Goal: Find specific page/section

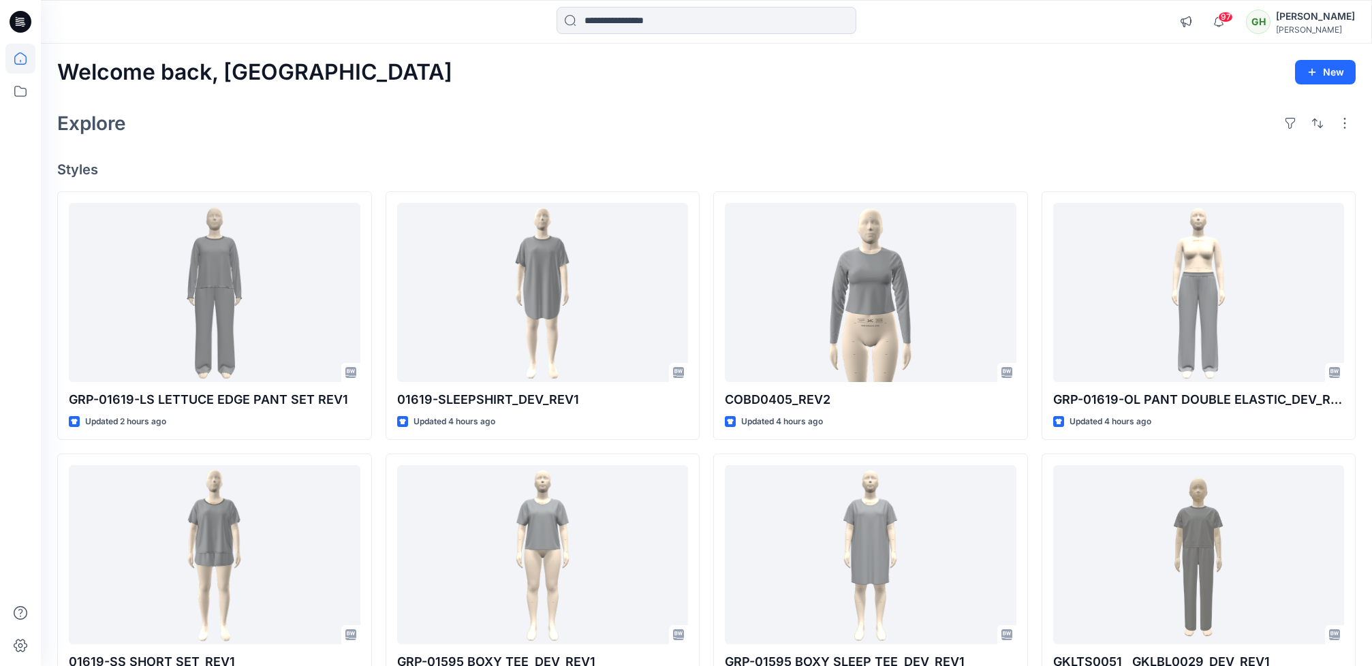
scroll to position [60, 0]
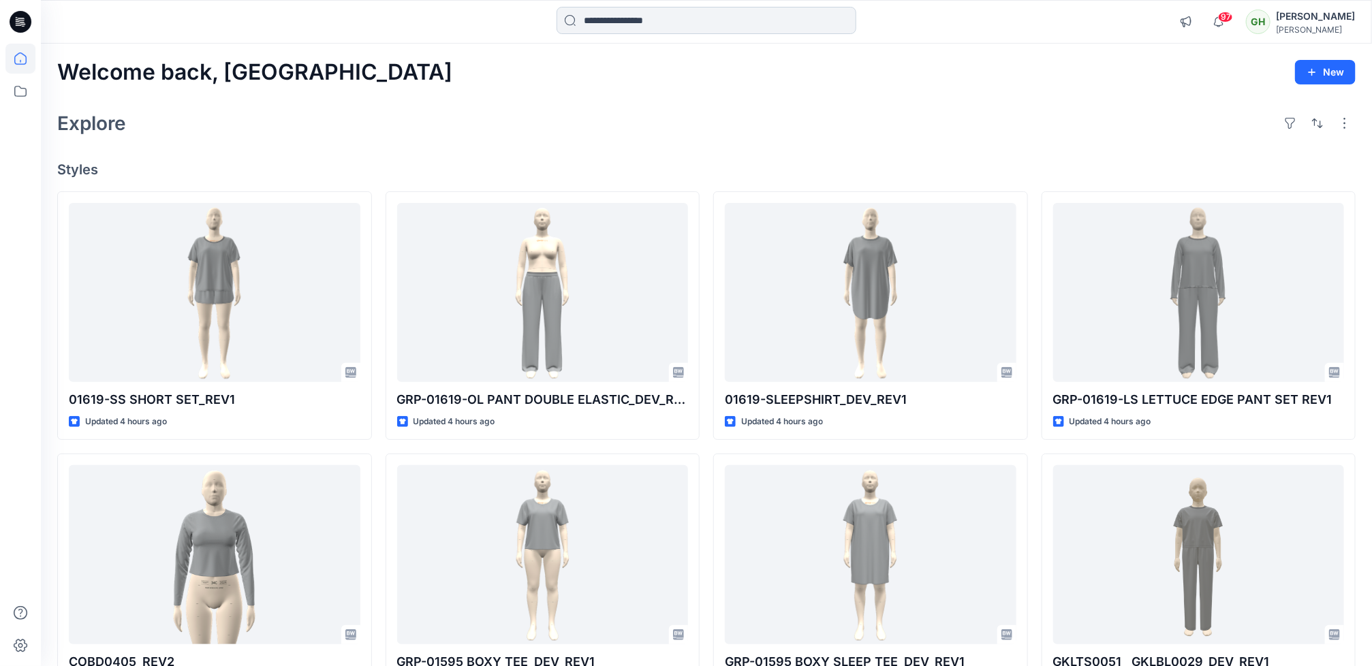
click at [722, 13] on input at bounding box center [707, 20] width 300 height 27
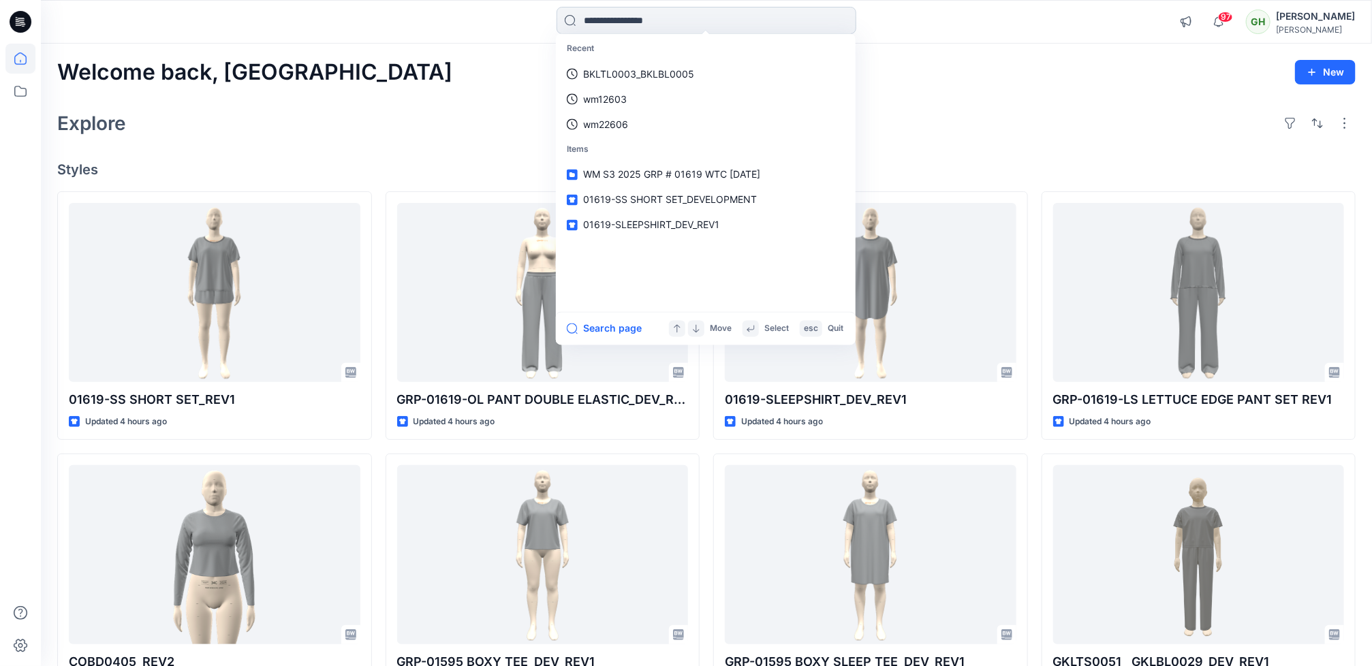
paste input "*******"
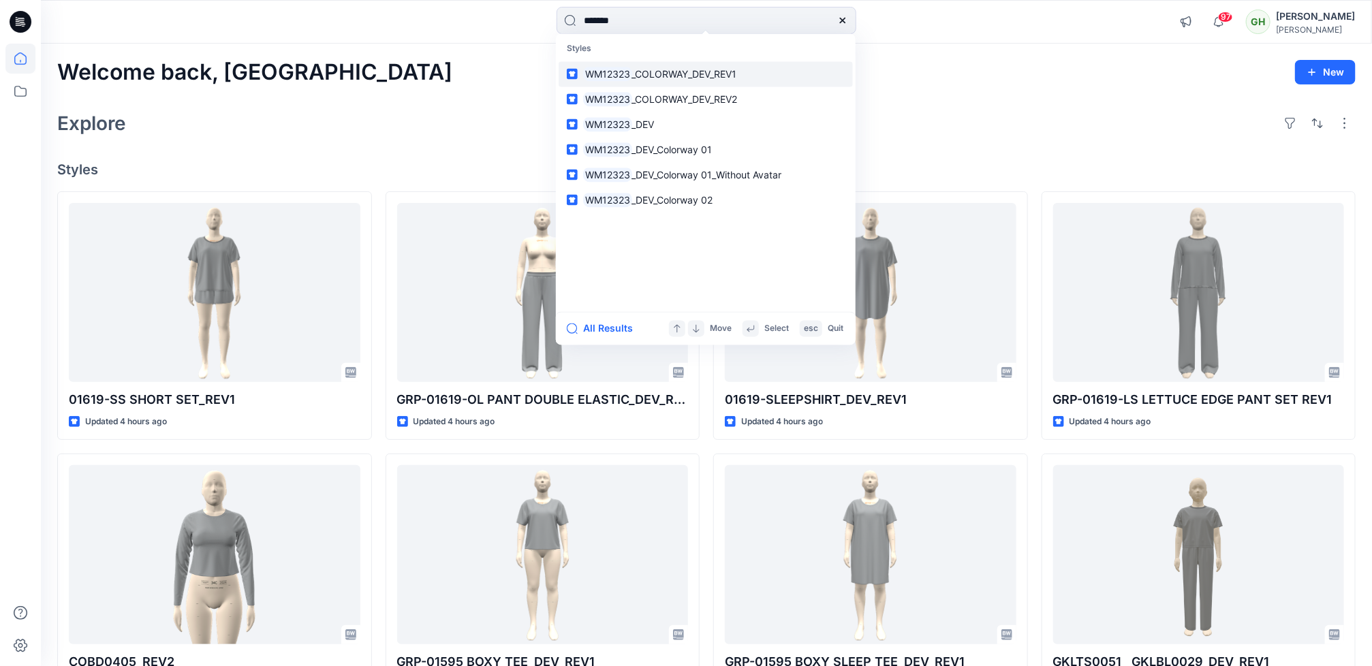
type input "*******"
click at [696, 76] on span "_COLORWAY_DEV_REV1" at bounding box center [684, 74] width 105 height 12
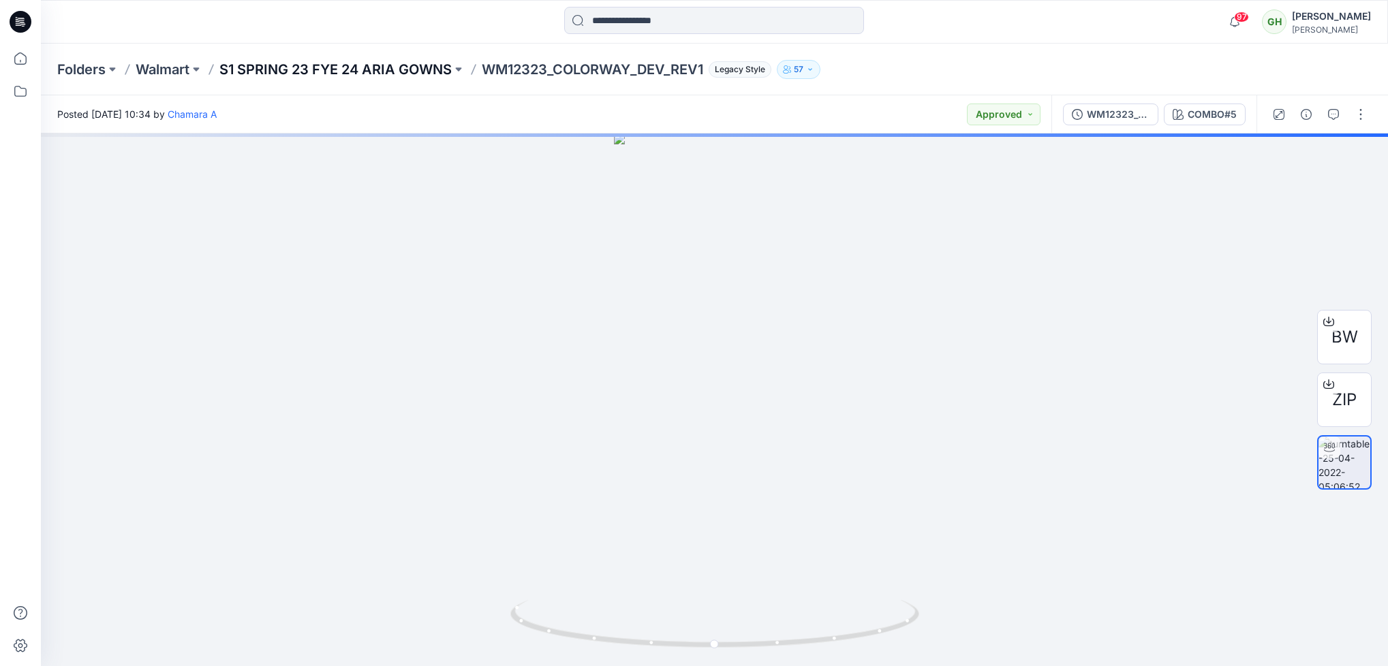
click at [318, 63] on p "S1 SPRING 23 FYE 24 ARIA GOWNS" at bounding box center [335, 69] width 232 height 19
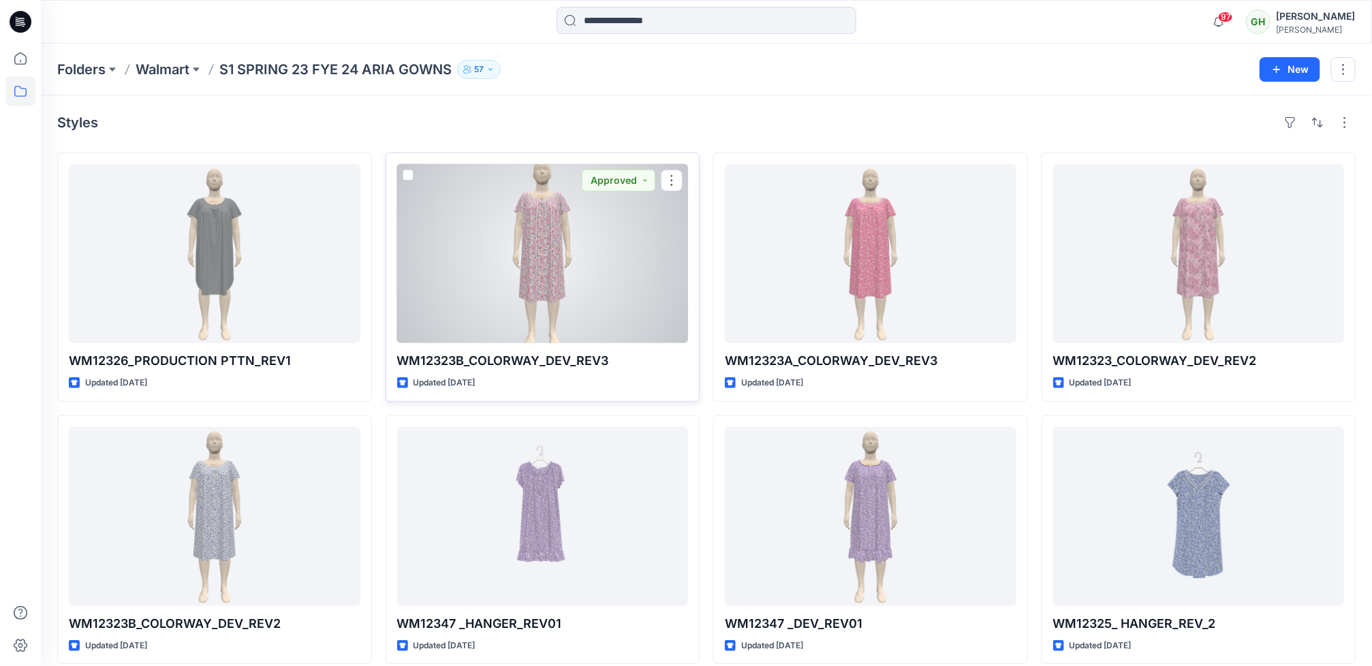
click at [476, 296] on div at bounding box center [543, 253] width 292 height 179
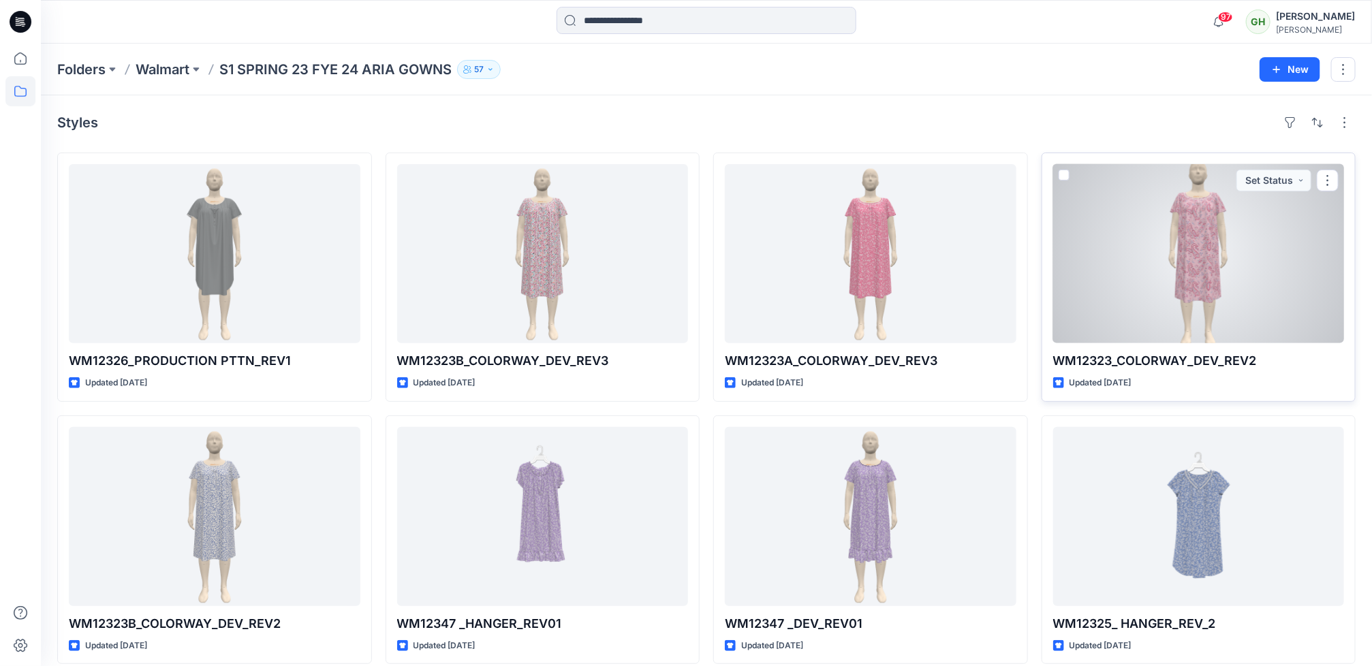
click at [1175, 305] on div at bounding box center [1199, 253] width 292 height 179
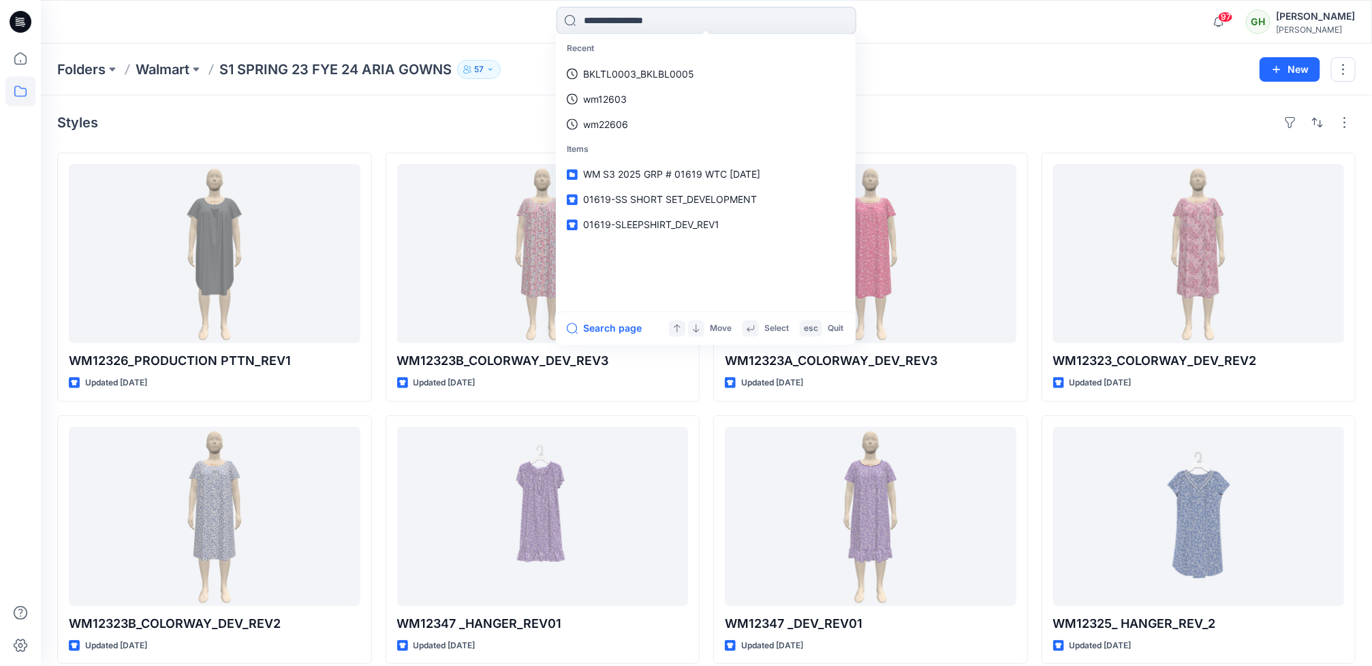
click at [626, 25] on input at bounding box center [707, 20] width 300 height 27
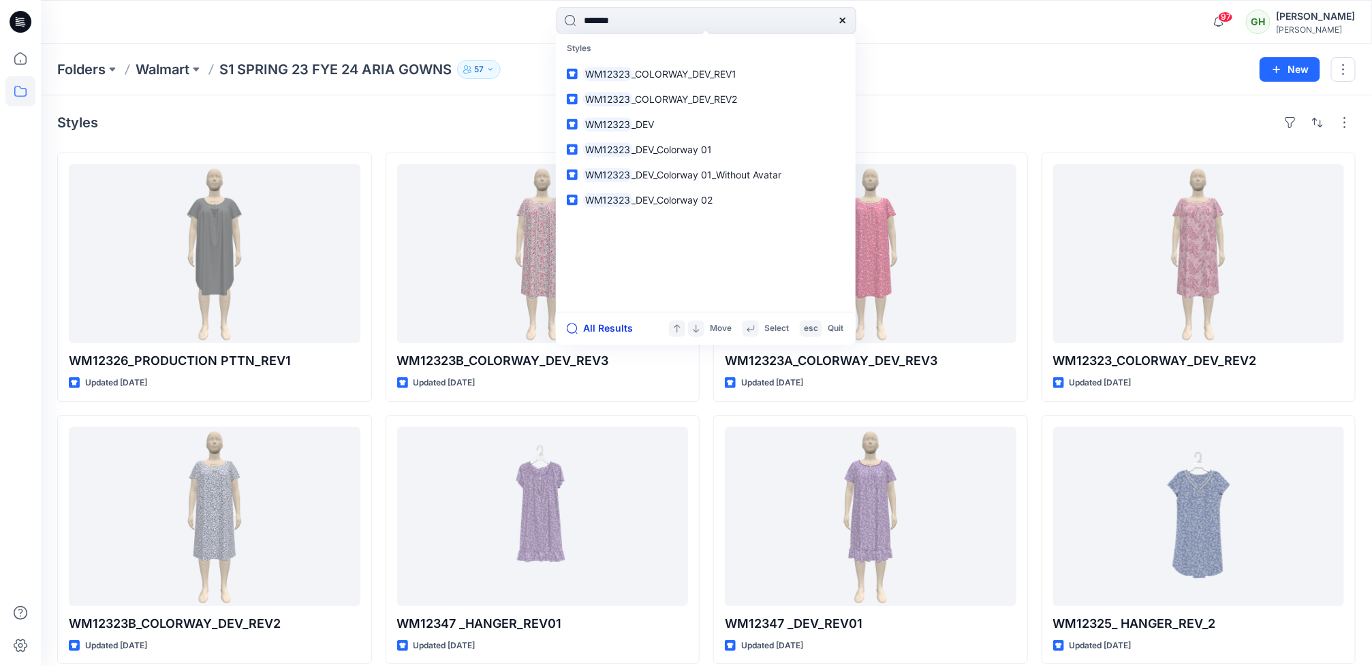
type input "*******"
click at [624, 331] on button "All Results" at bounding box center [604, 329] width 75 height 16
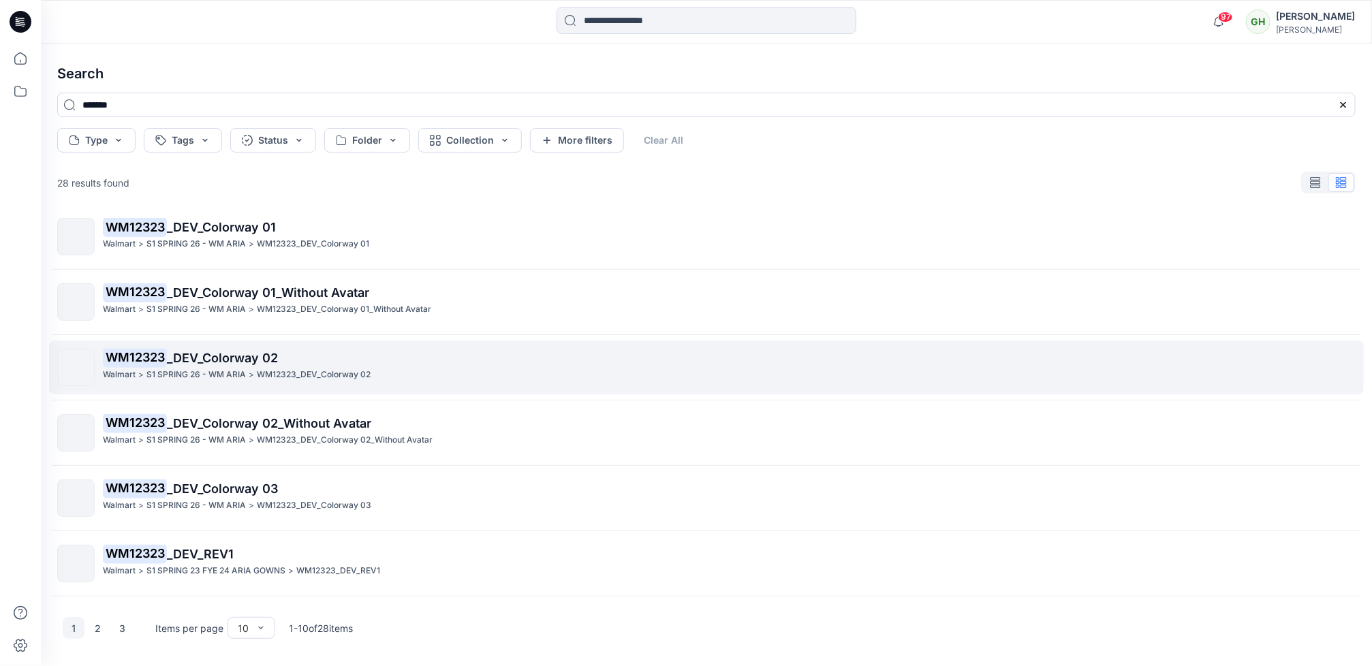
scroll to position [268, 0]
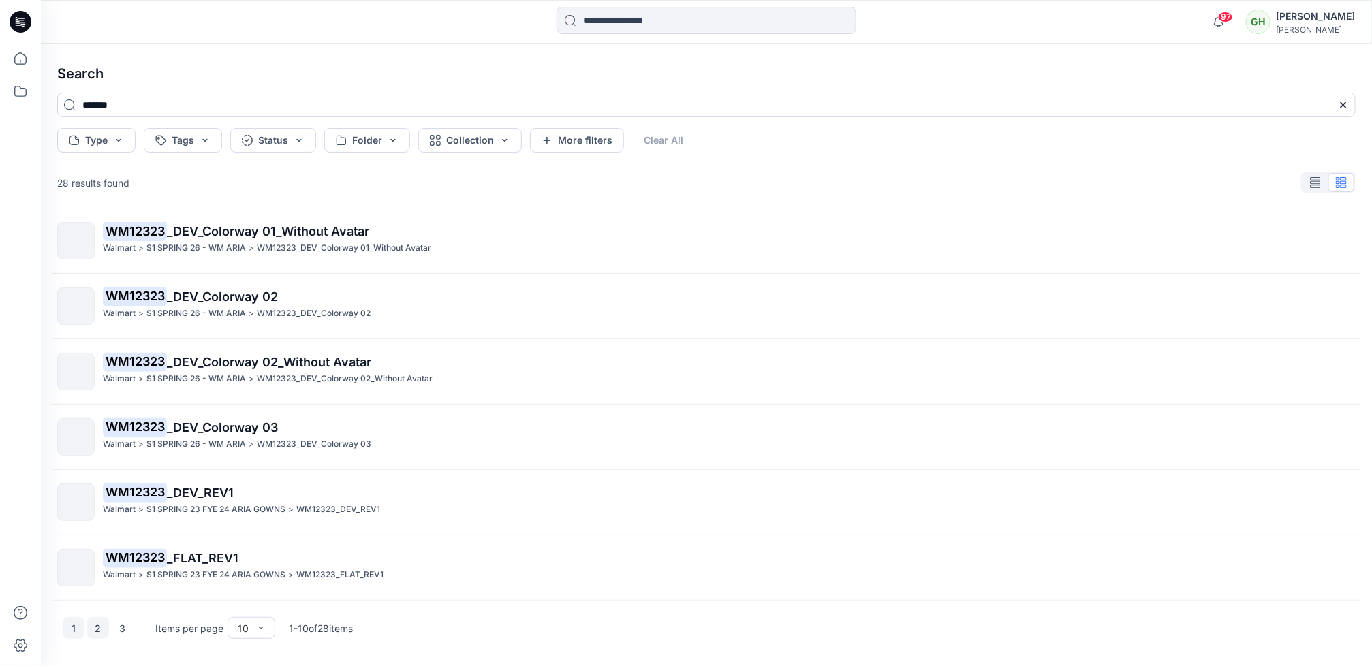
click at [92, 624] on button "2" at bounding box center [98, 628] width 22 height 22
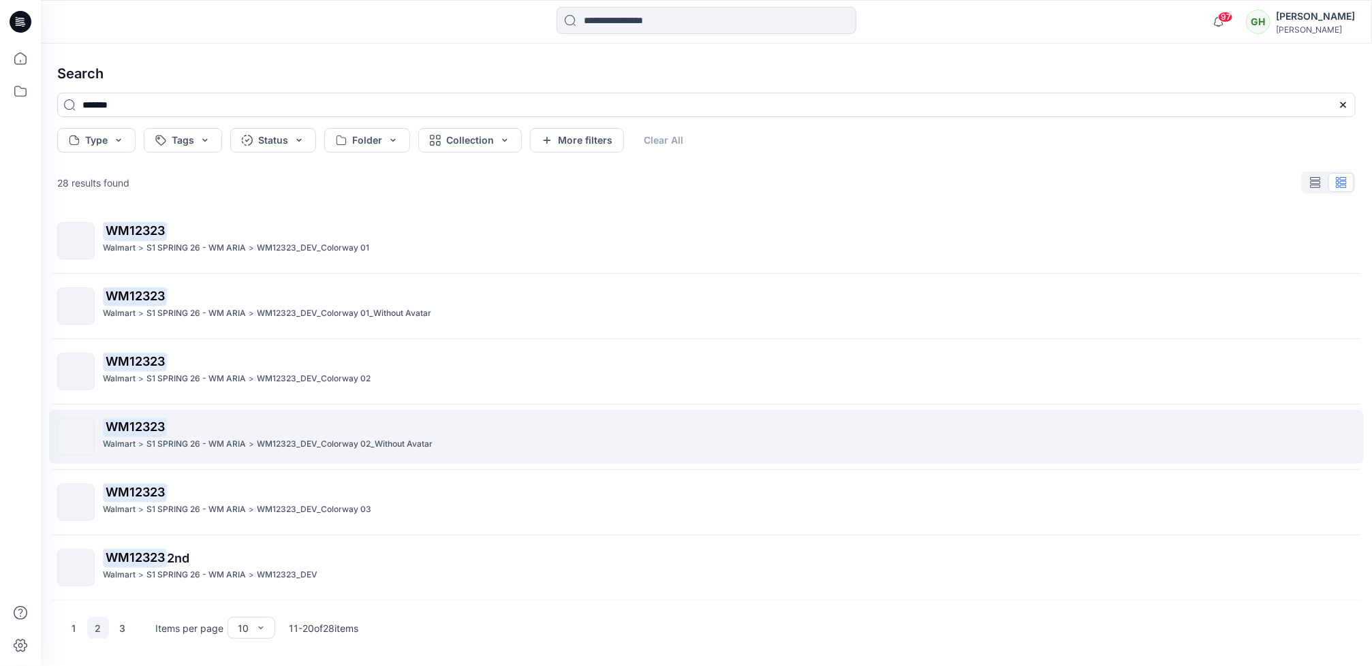
scroll to position [0, 0]
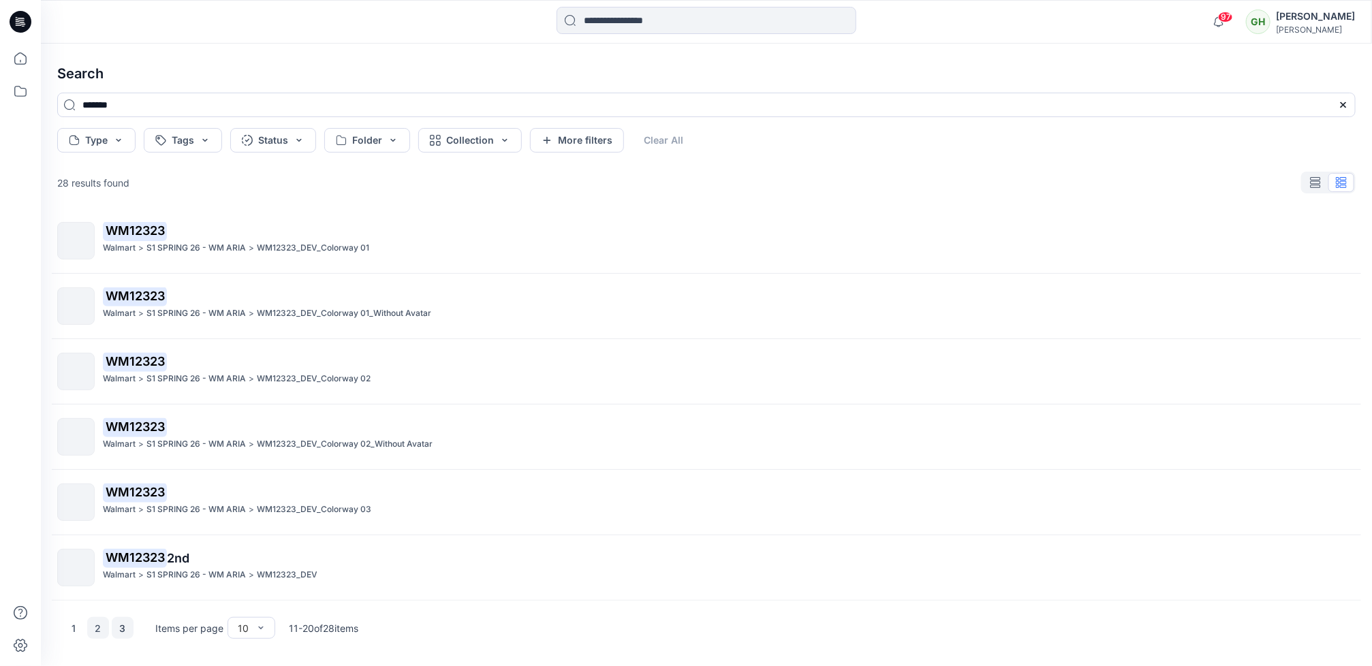
click at [125, 628] on button "3" at bounding box center [123, 628] width 22 height 22
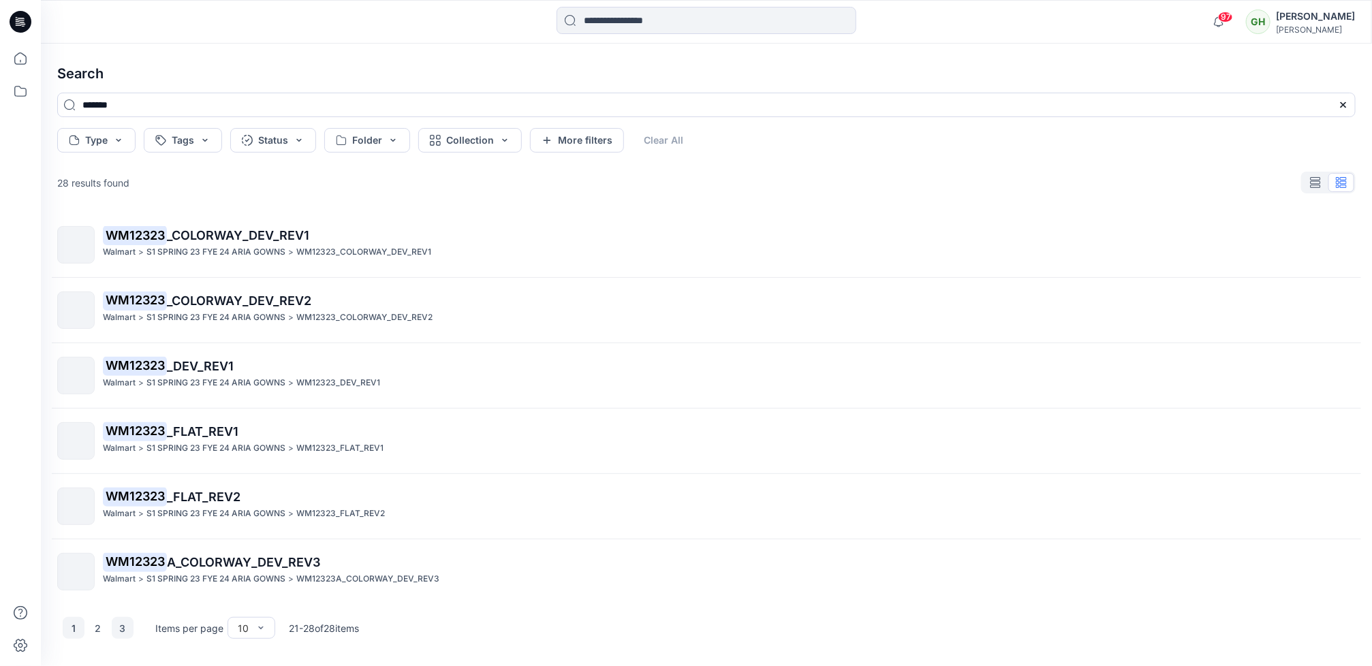
click at [78, 620] on button "1" at bounding box center [74, 628] width 22 height 22
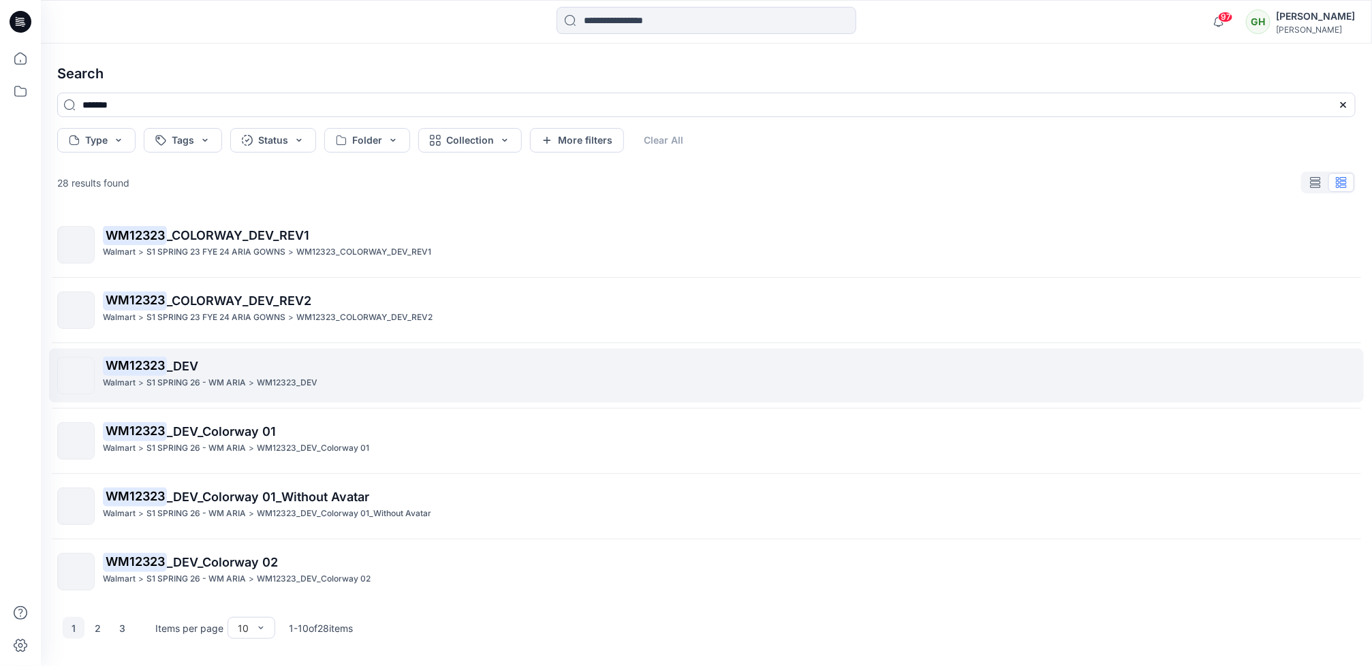
click at [266, 386] on p "WM12323_DEV" at bounding box center [287, 383] width 61 height 14
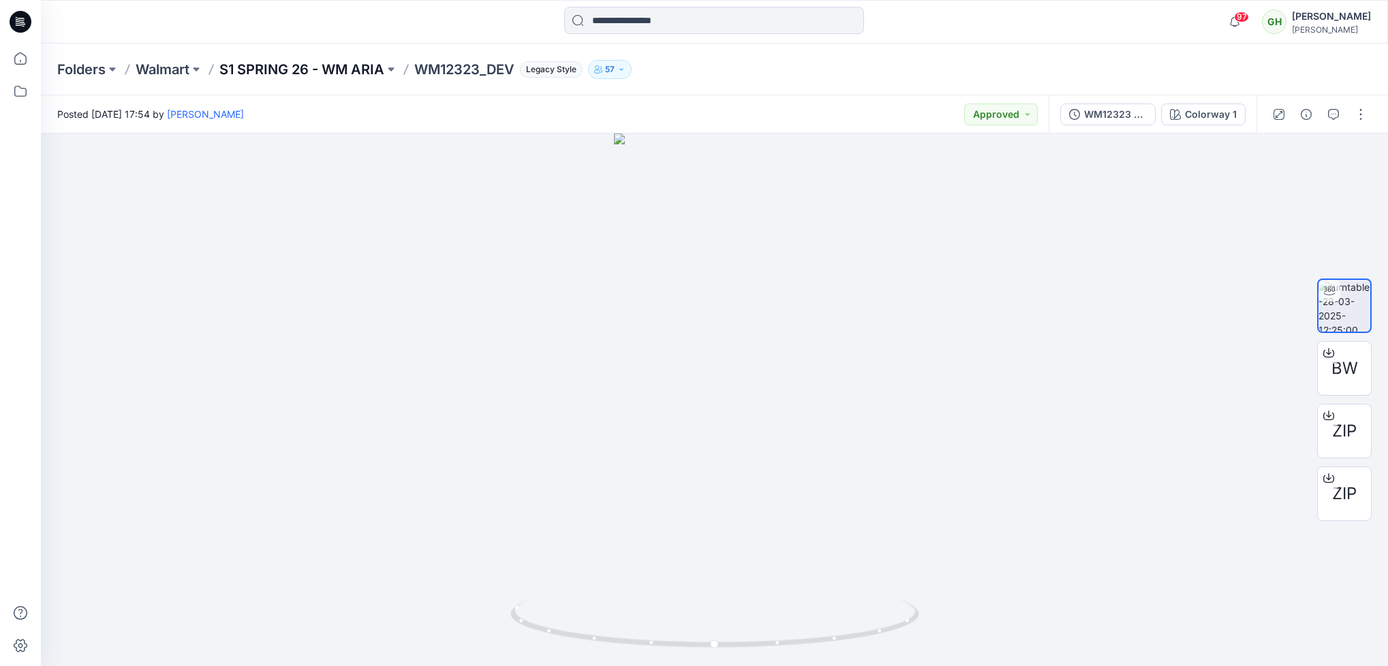
click at [301, 68] on p "S1 SPRING 26 - WM ARIA" at bounding box center [301, 69] width 165 height 19
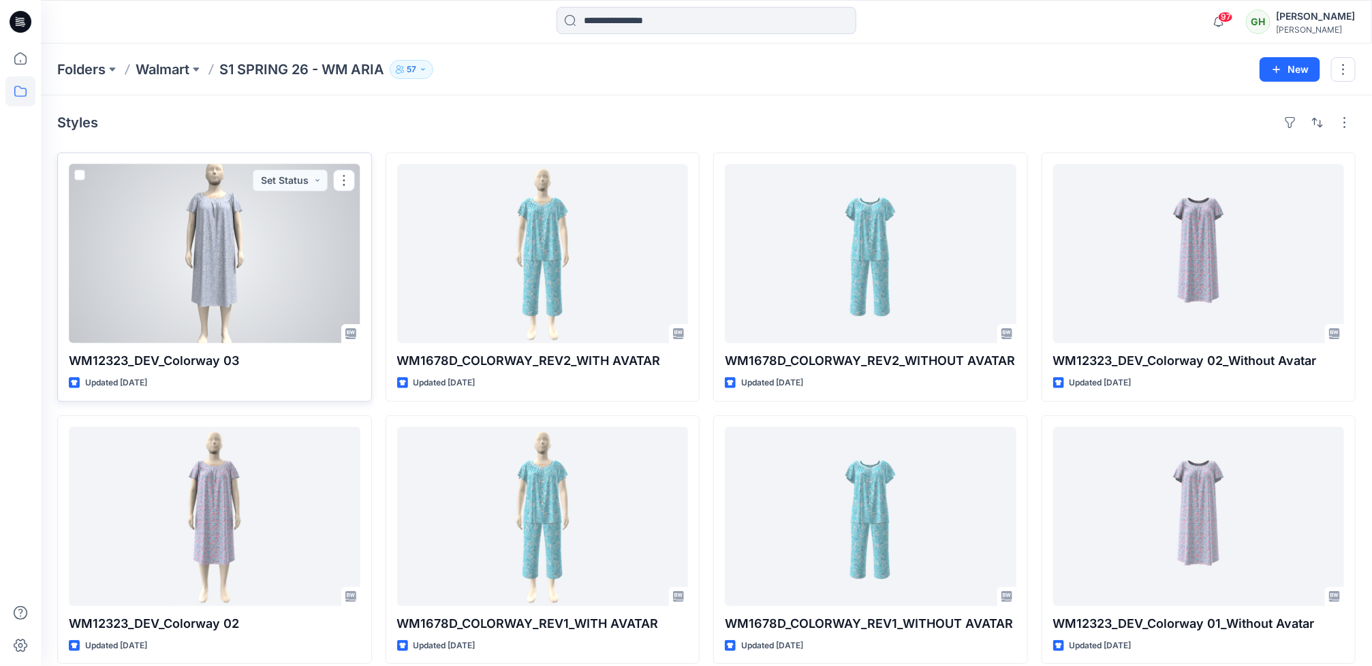
click at [275, 313] on div at bounding box center [215, 253] width 292 height 179
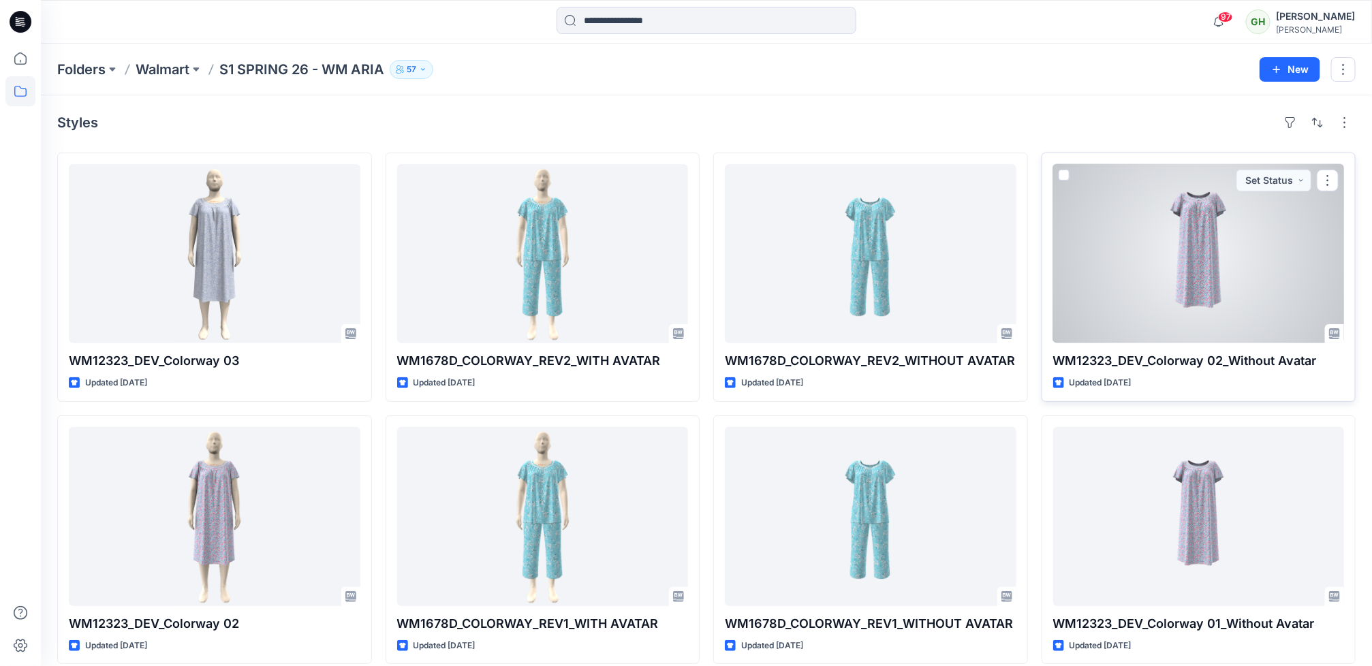
click at [1135, 326] on div at bounding box center [1199, 253] width 292 height 179
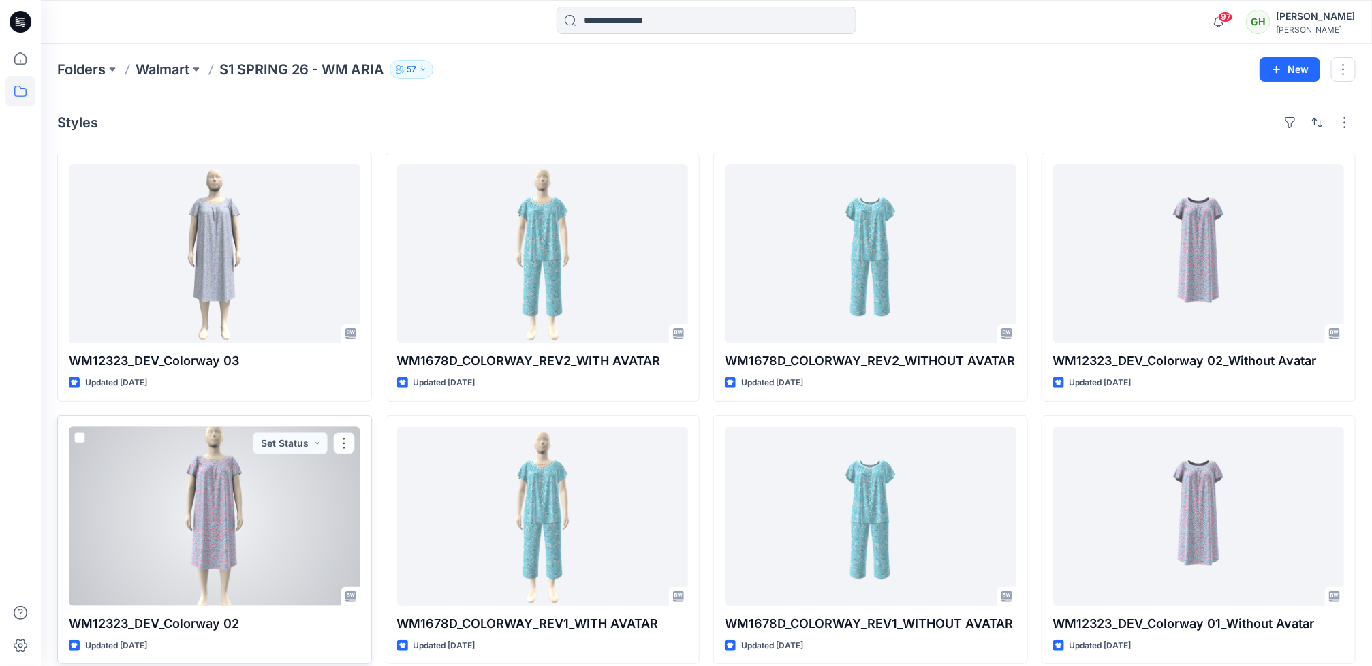
click at [132, 571] on div at bounding box center [215, 516] width 292 height 179
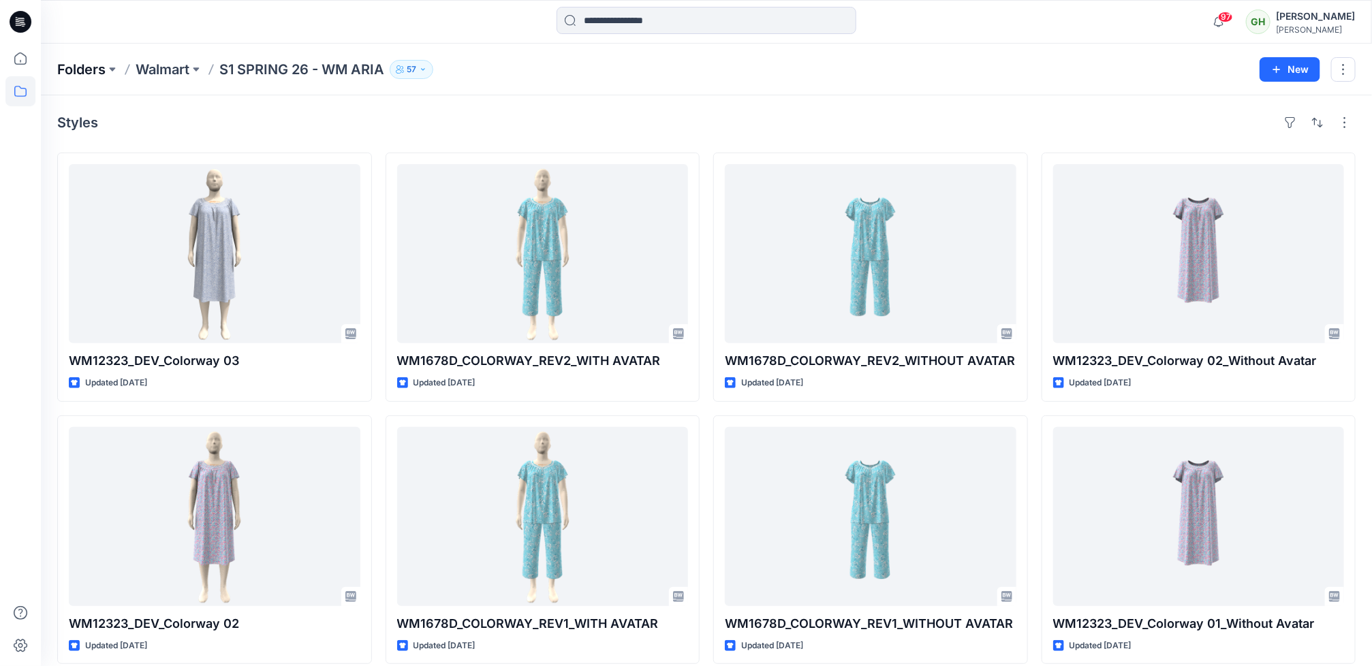
click at [76, 70] on p "Folders" at bounding box center [81, 69] width 48 height 19
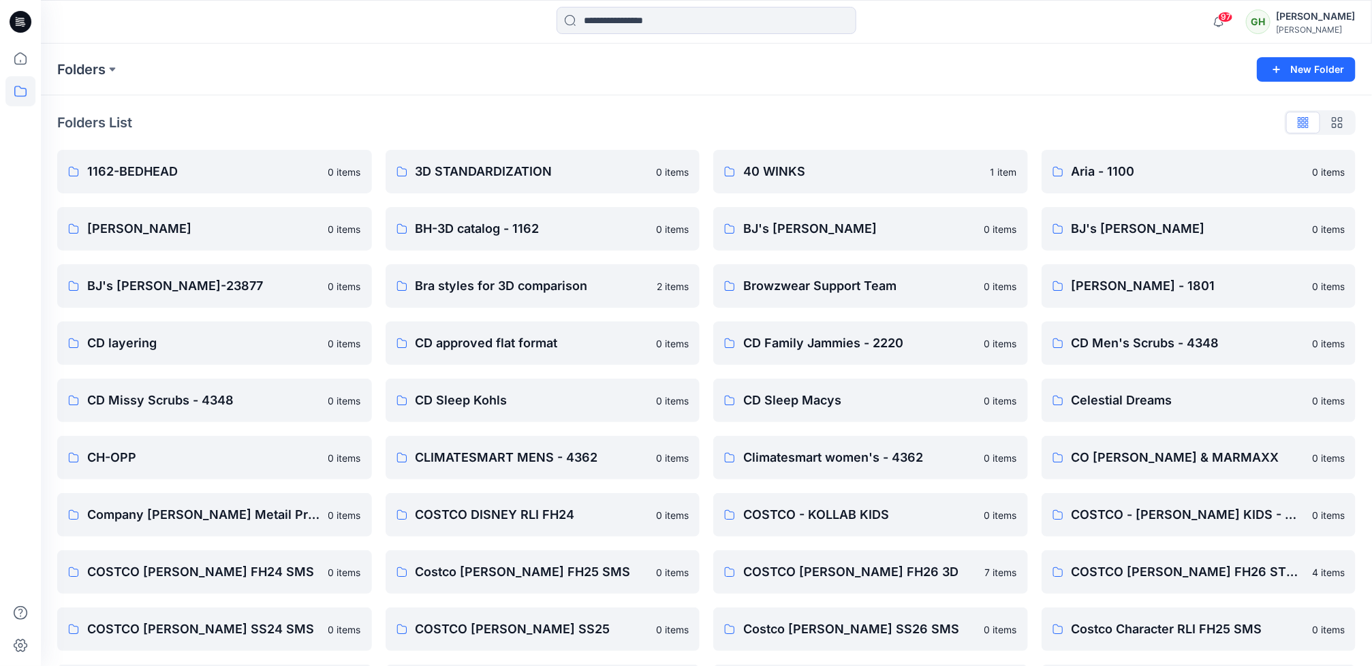
click at [18, 12] on icon at bounding box center [21, 22] width 22 height 22
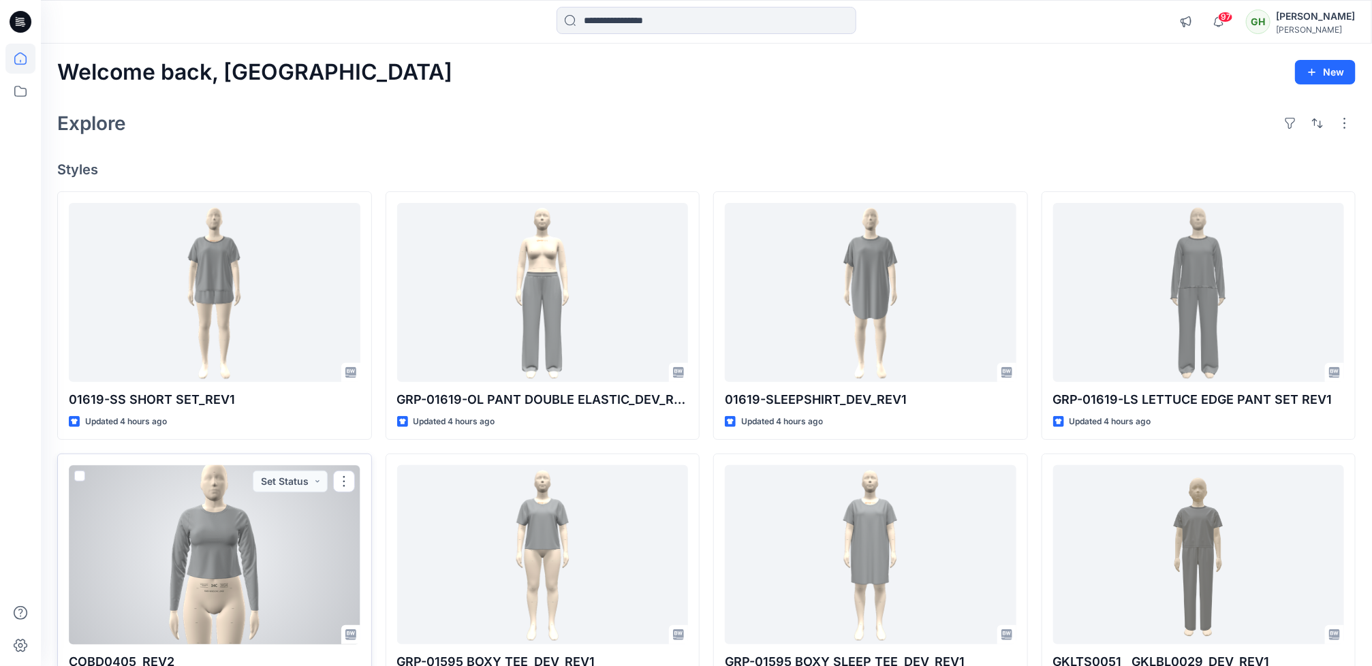
click at [215, 485] on div at bounding box center [215, 554] width 292 height 179
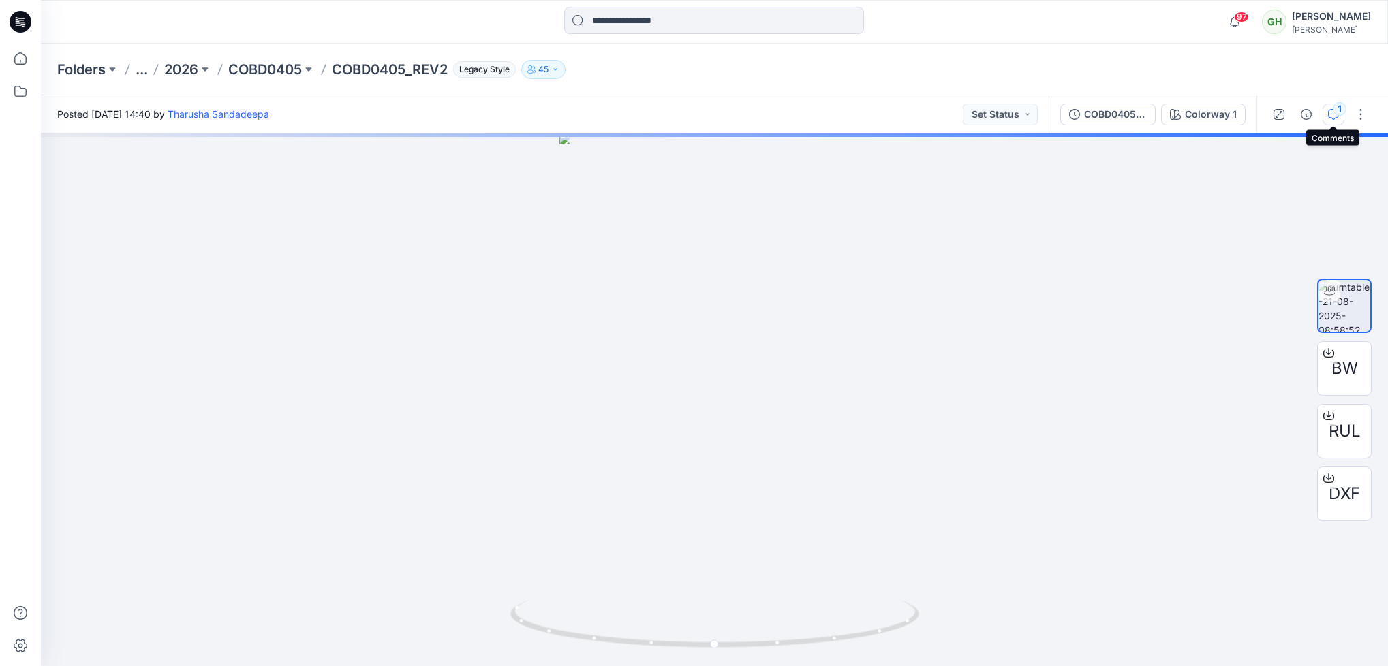
click at [1335, 117] on icon "button" at bounding box center [1333, 114] width 11 height 11
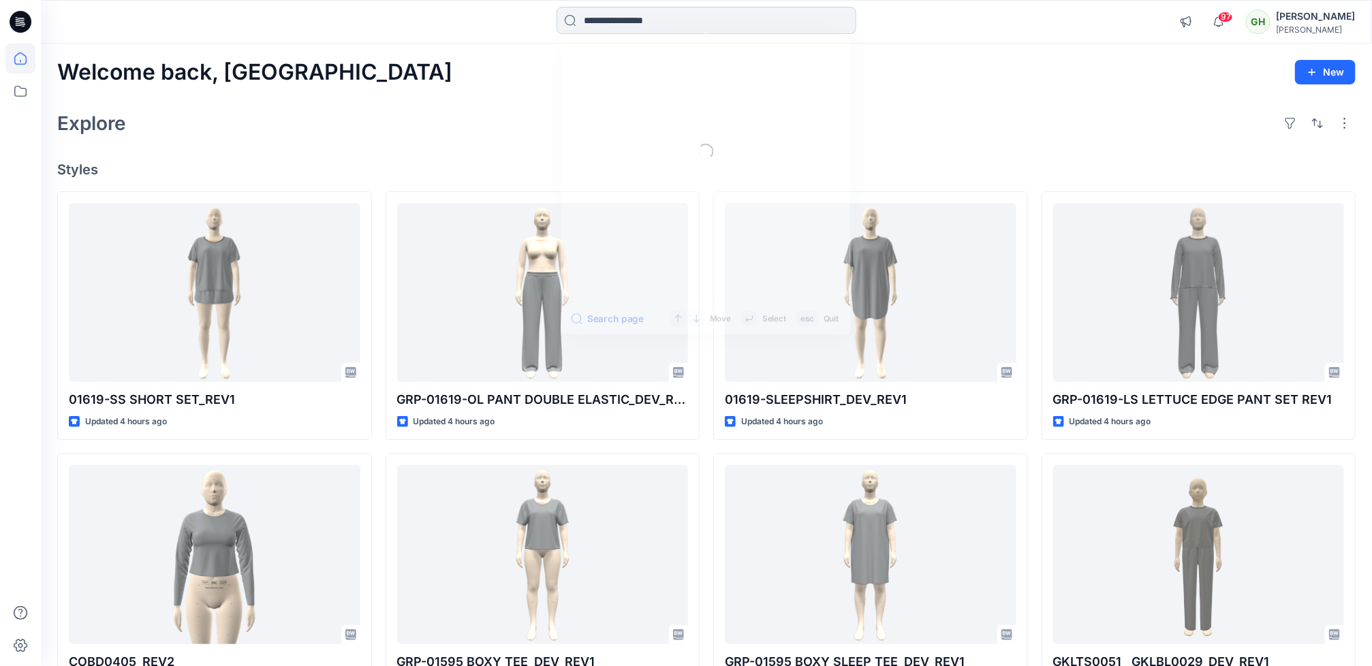
click at [607, 11] on input at bounding box center [707, 20] width 300 height 27
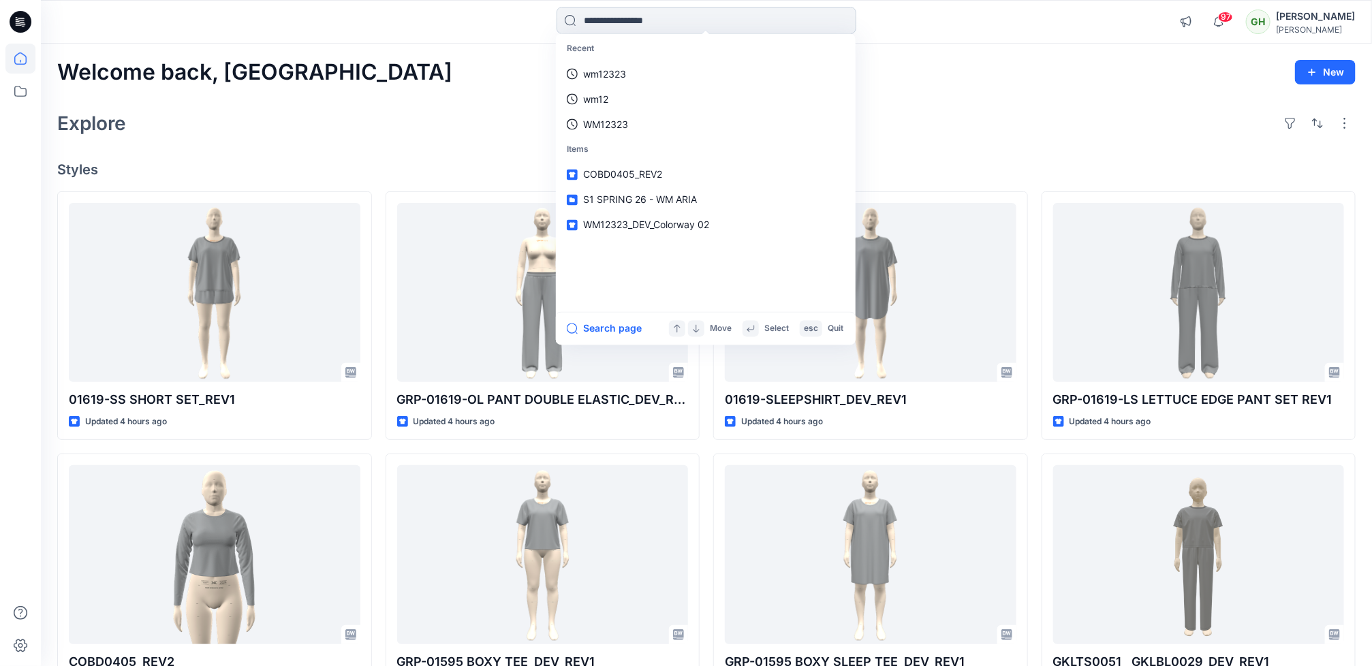
paste input "*******"
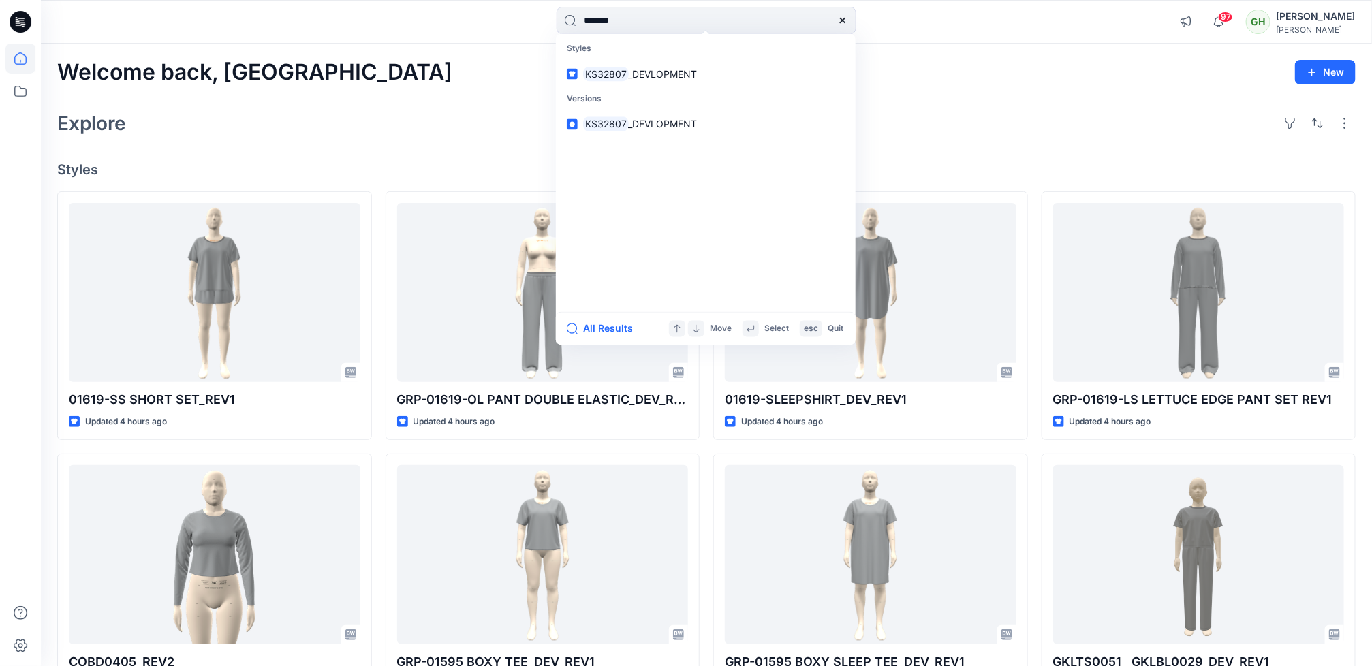
type input "*******"
click at [975, 110] on div "Explore" at bounding box center [706, 123] width 1299 height 33
